Goal: Check status: Check status

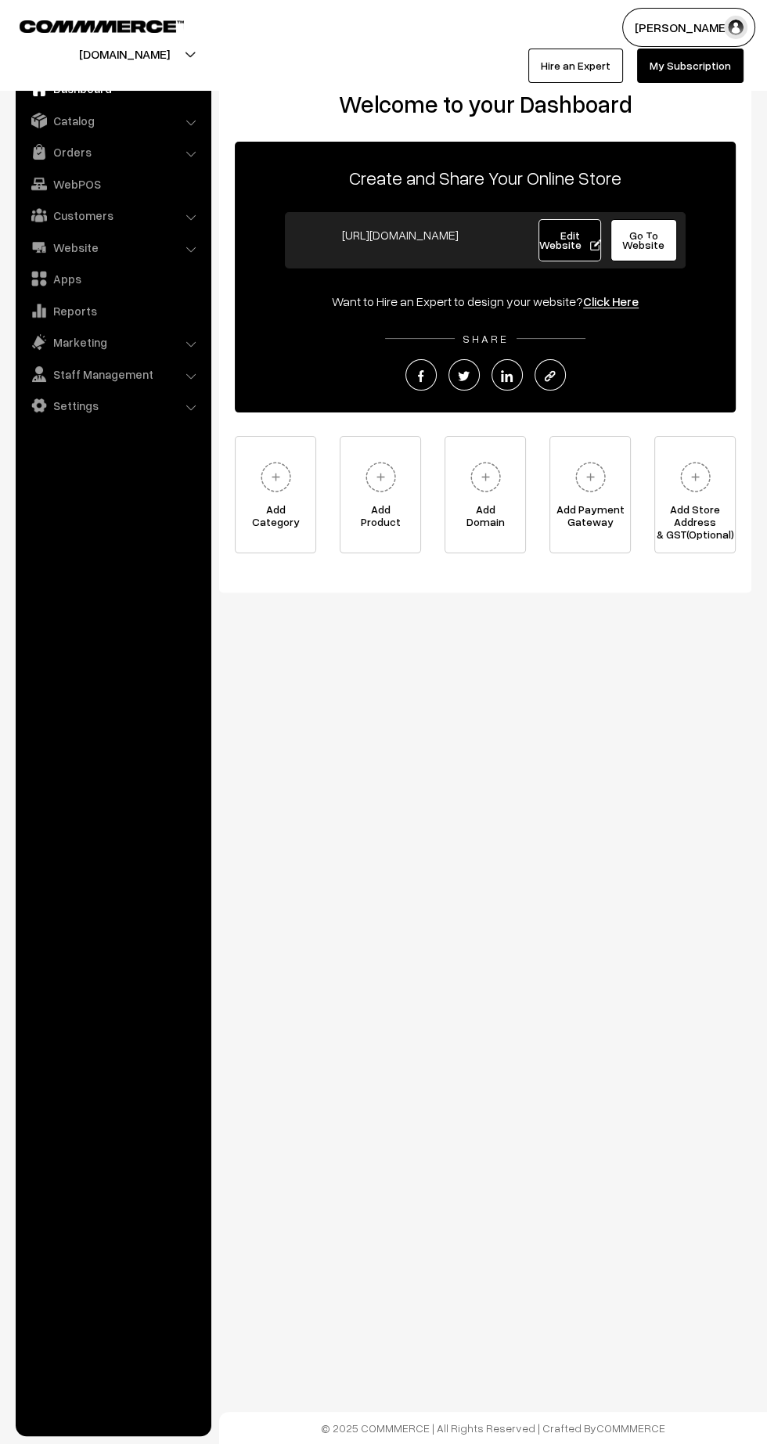
click at [73, 151] on link "Orders" at bounding box center [113, 152] width 186 height 28
click at [72, 178] on link "Orders" at bounding box center [128, 174] width 155 height 16
